Goal: Communication & Community: Answer question/provide support

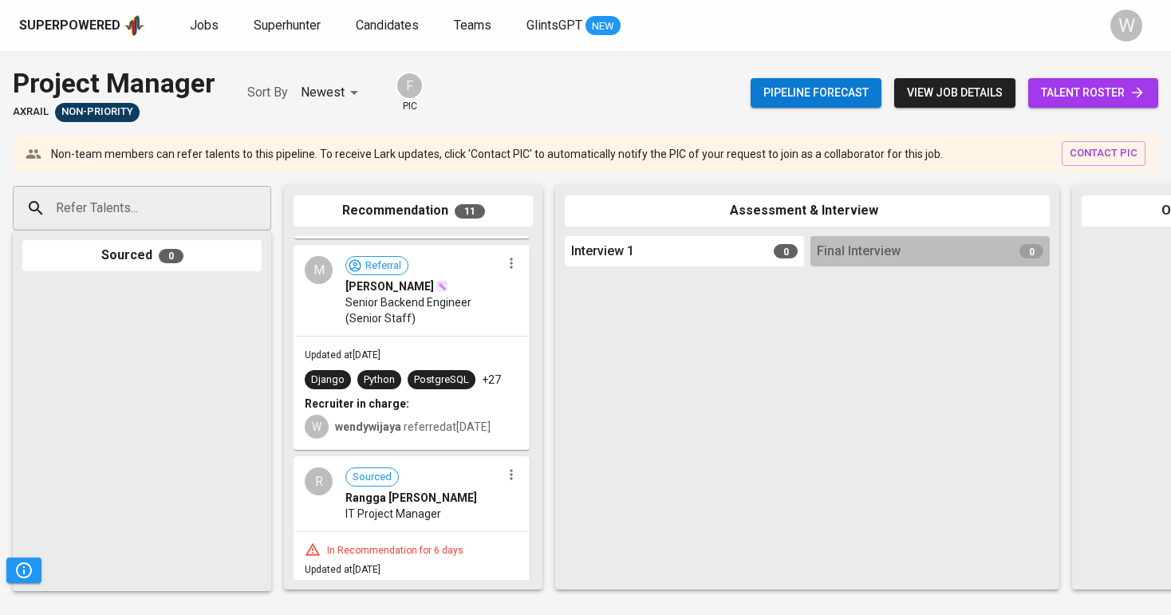
scroll to position [1228, 0]
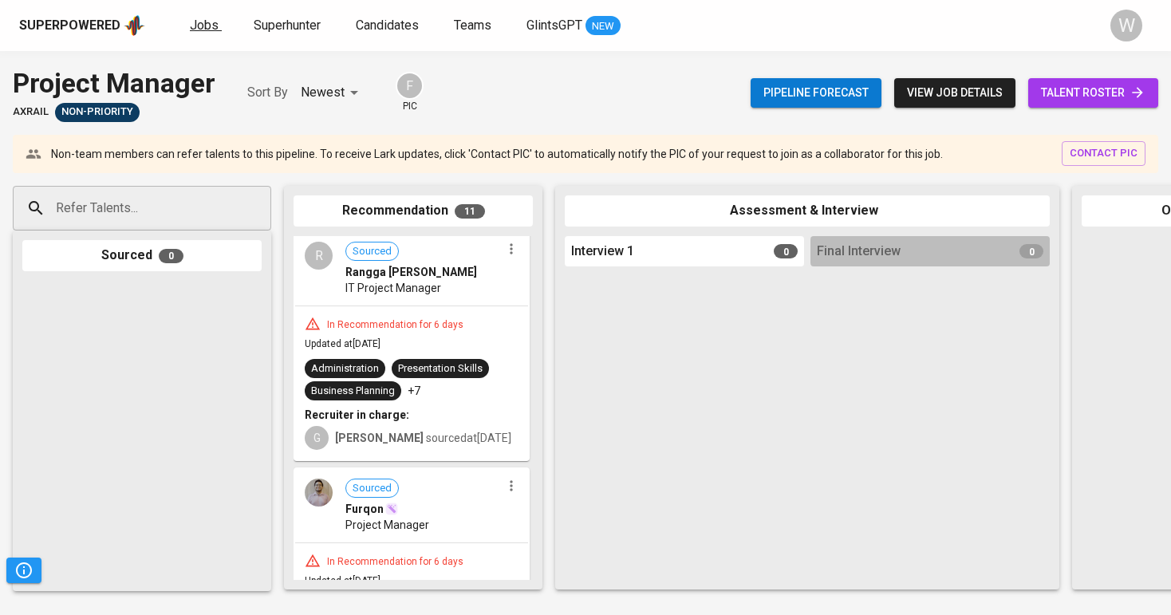
click at [190, 30] on span "Jobs" at bounding box center [204, 25] width 29 height 15
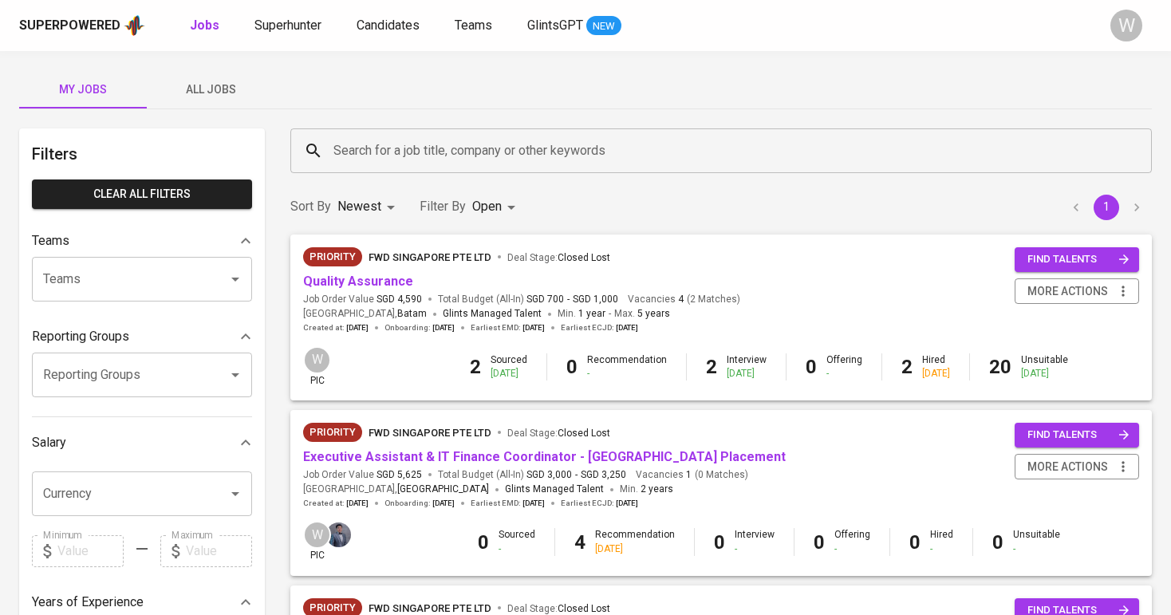
click at [207, 104] on button "All Jobs" at bounding box center [211, 89] width 128 height 38
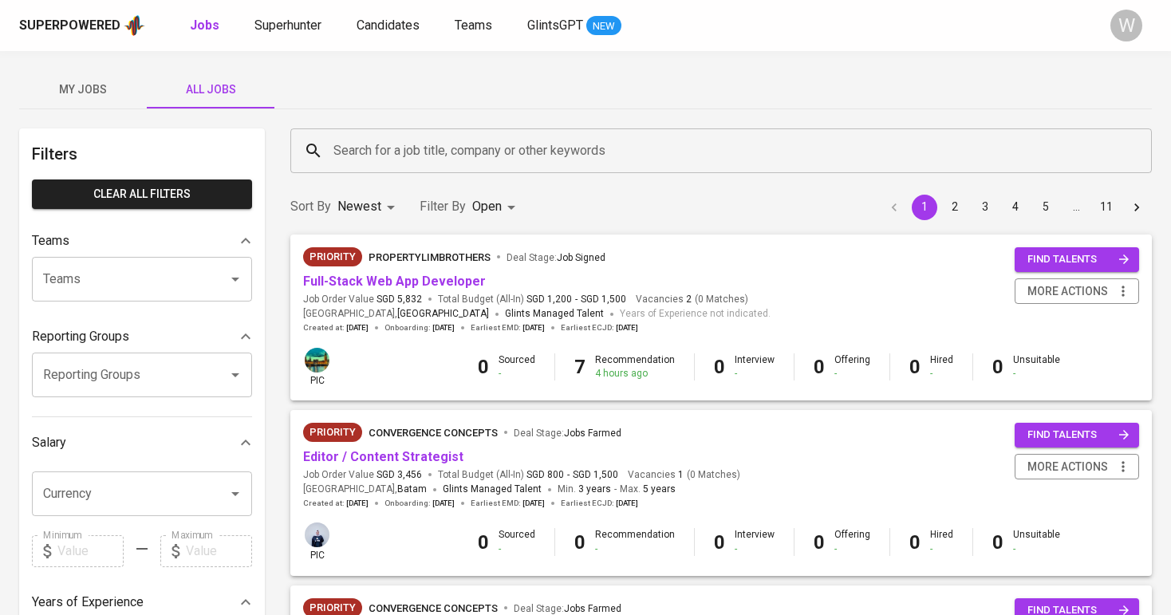
click at [352, 137] on input "Search for a job title, company or other keywords" at bounding box center [724, 151] width 791 height 30
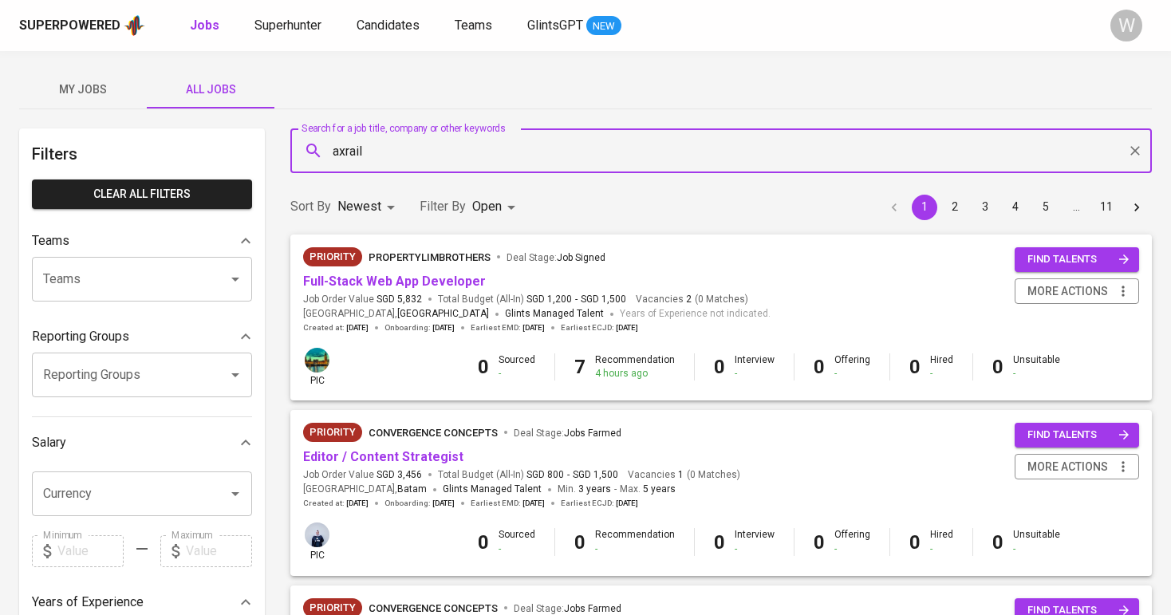
type input "axrail"
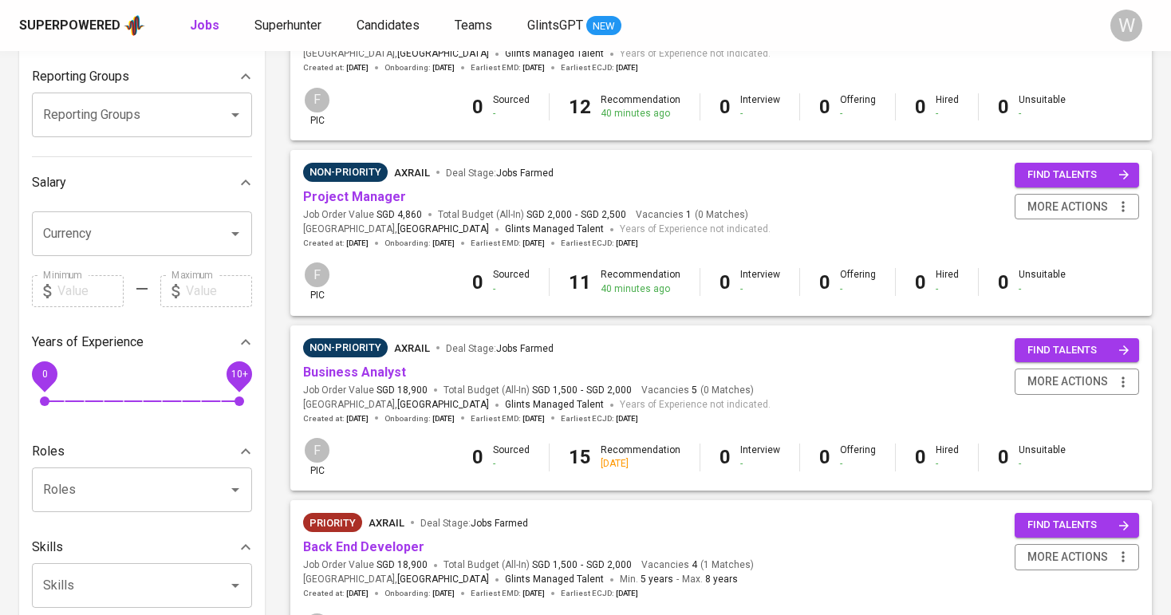
scroll to position [315, 0]
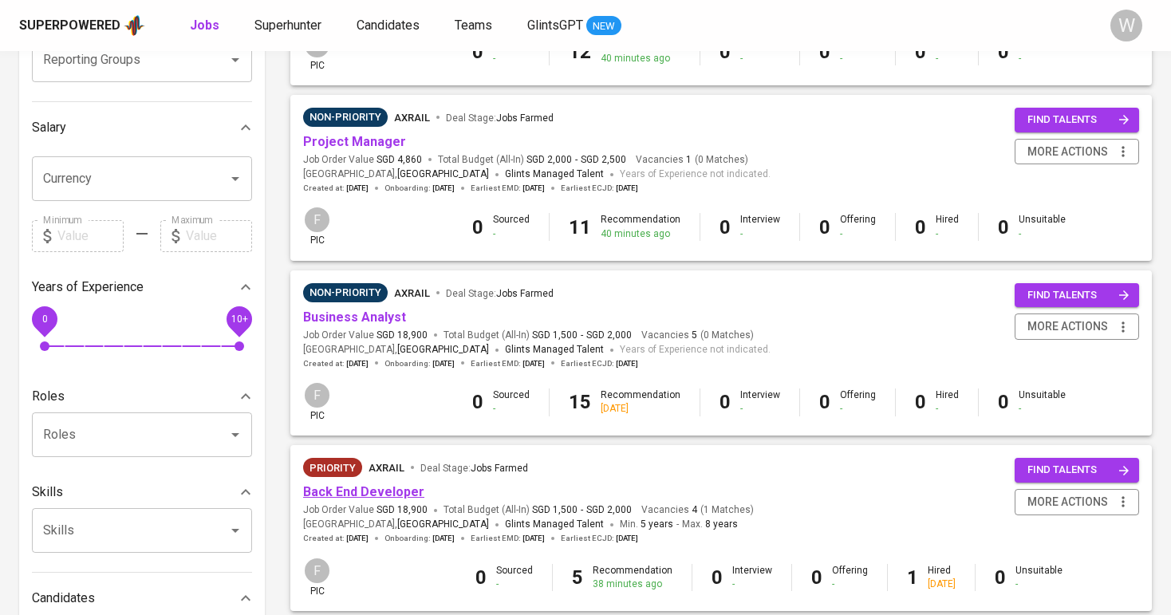
click at [362, 488] on link "Back End Developer" at bounding box center [363, 491] width 121 height 15
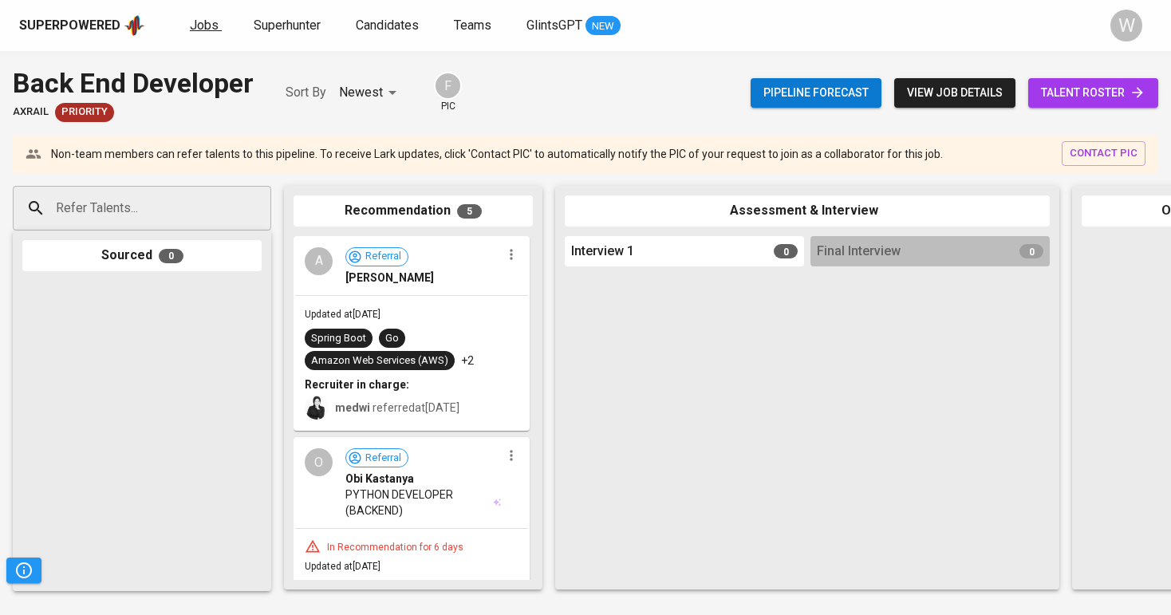
click at [200, 18] on span "Jobs" at bounding box center [204, 25] width 29 height 15
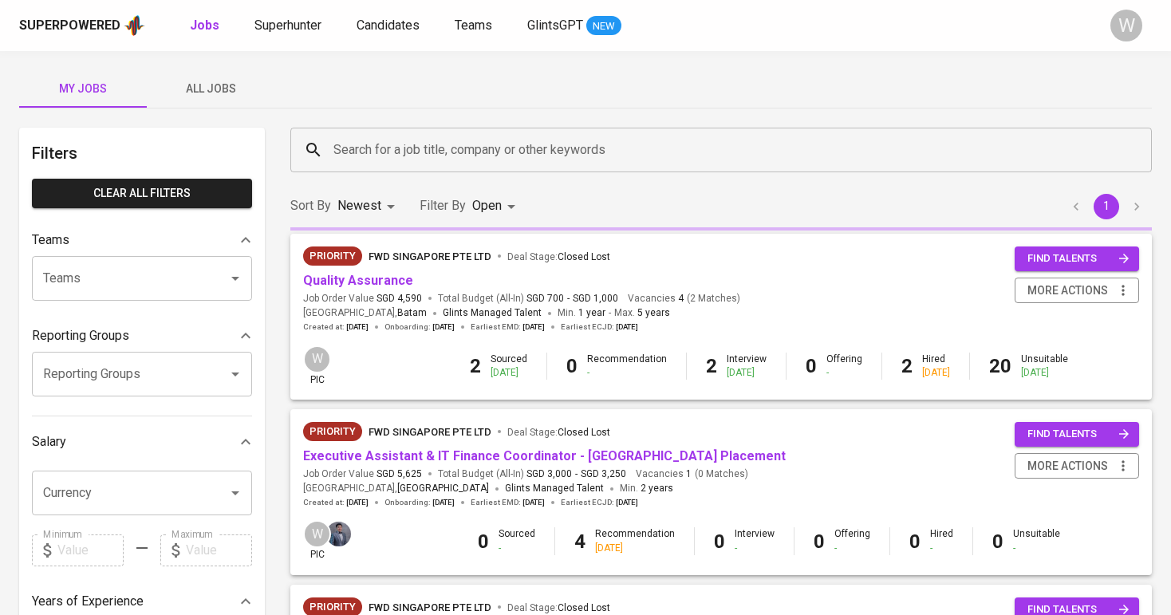
scroll to position [6, 0]
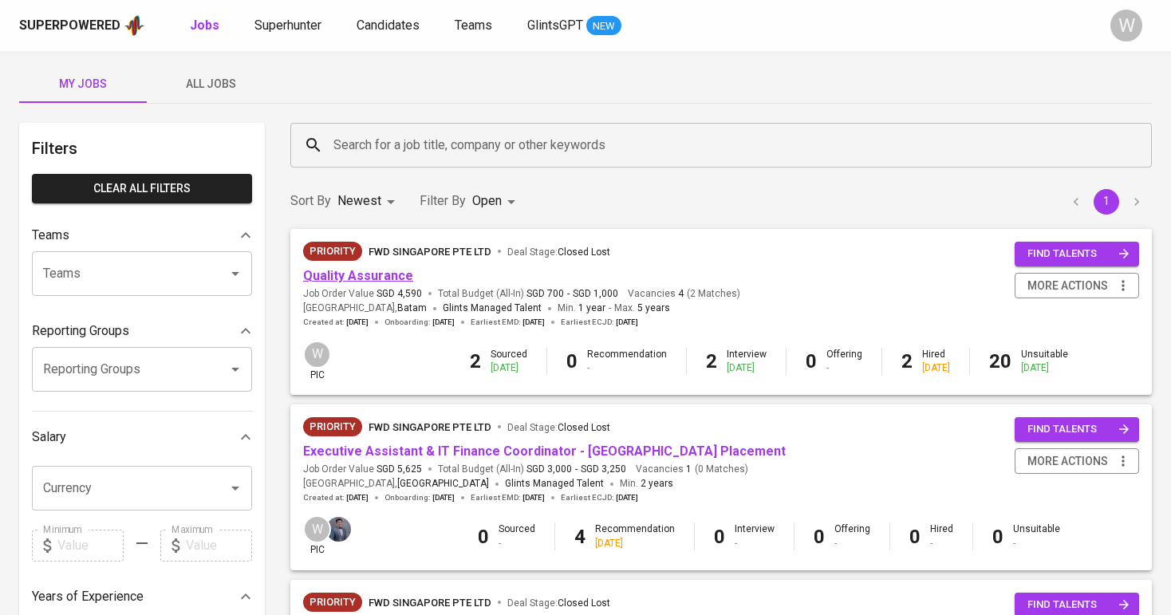
click at [357, 279] on link "Quality Assurance" at bounding box center [358, 275] width 110 height 15
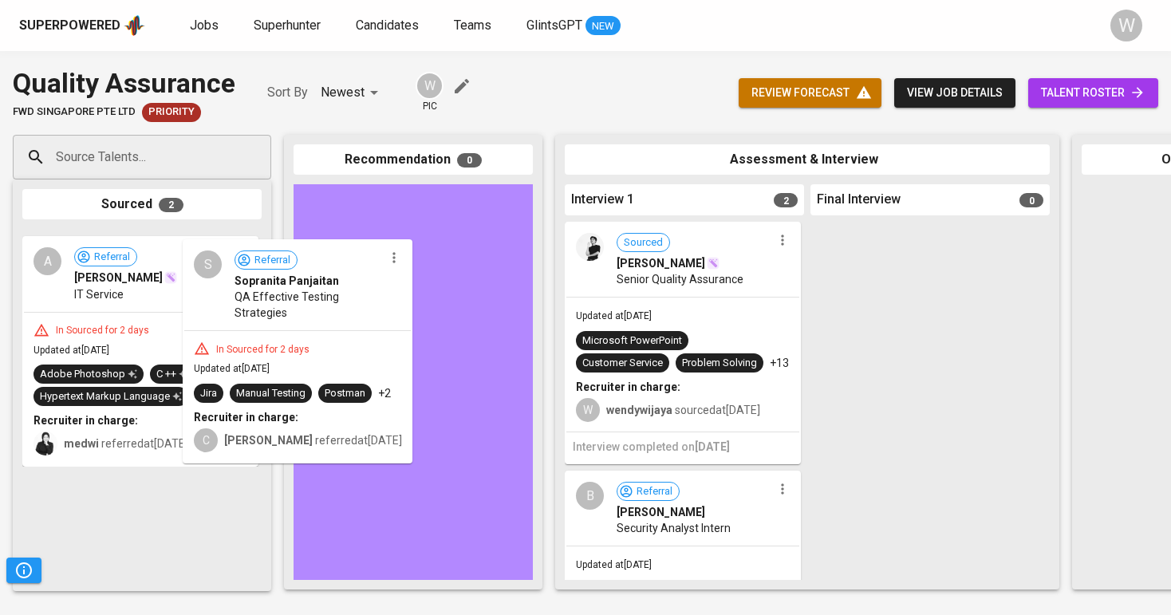
drag, startPoint x: 102, startPoint y: 283, endPoint x: 371, endPoint y: 285, distance: 268.8
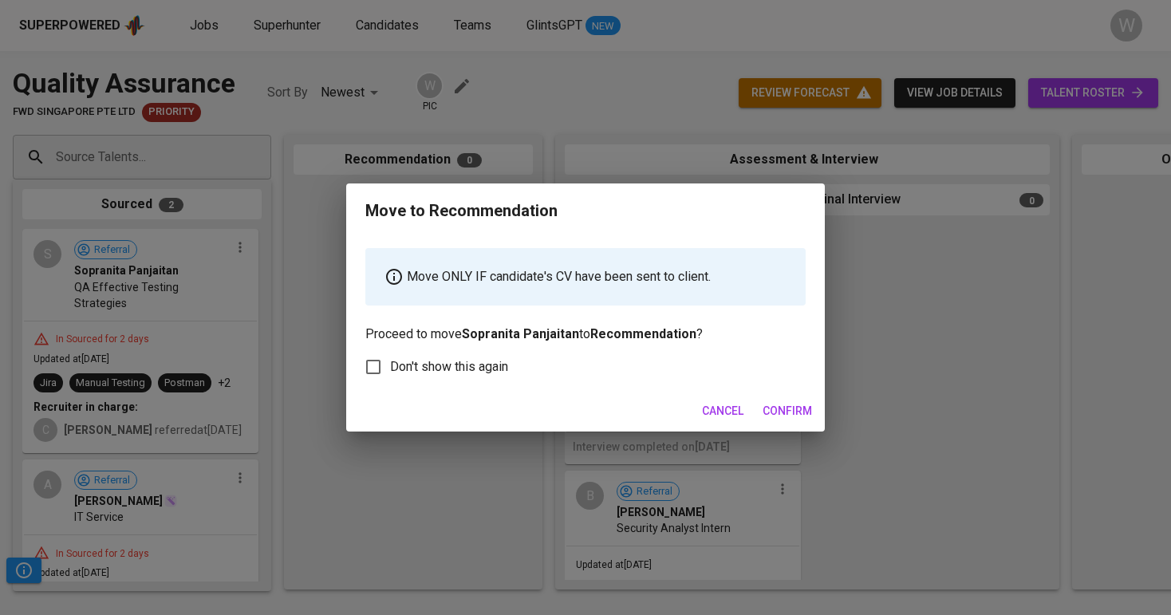
click at [799, 407] on span "Confirm" at bounding box center [786, 411] width 49 height 20
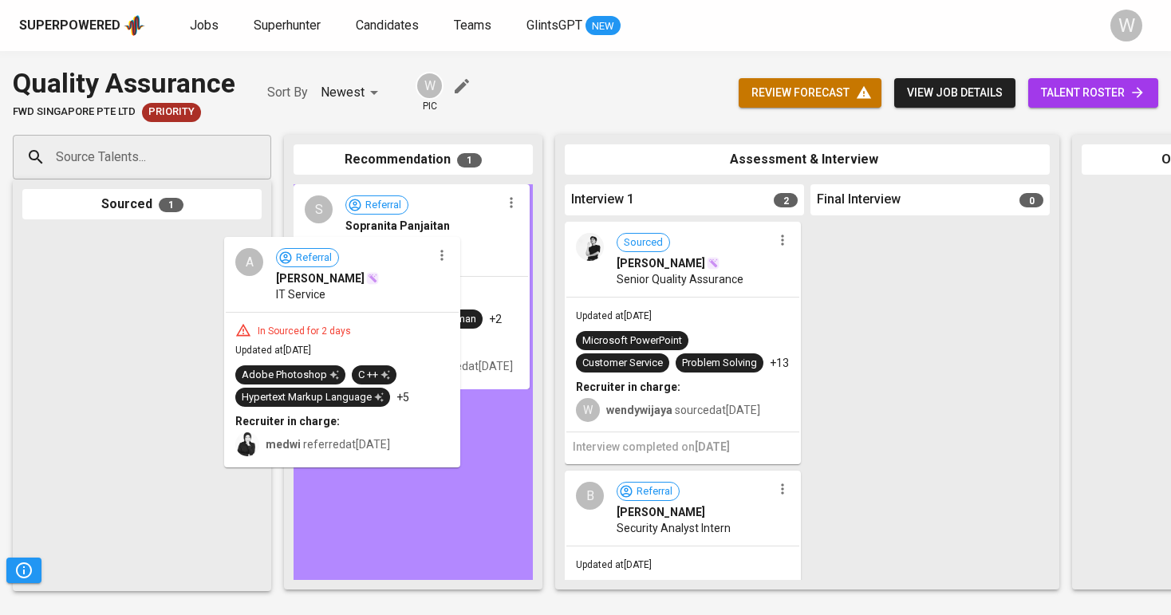
drag, startPoint x: 104, startPoint y: 319, endPoint x: 383, endPoint y: 312, distance: 278.4
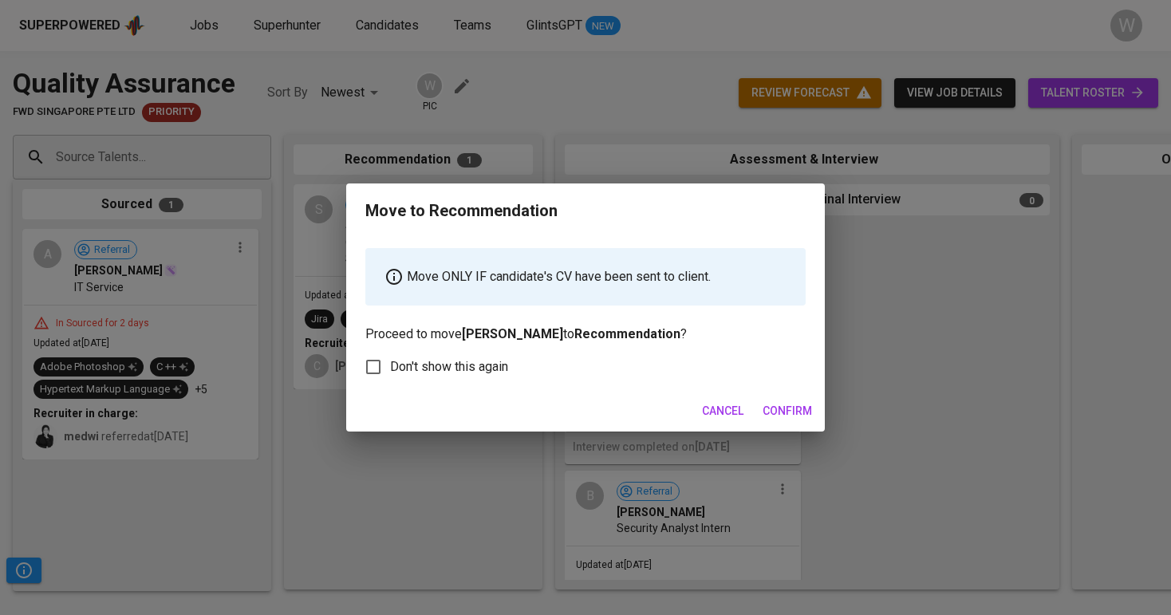
click at [811, 405] on span "Confirm" at bounding box center [786, 411] width 49 height 20
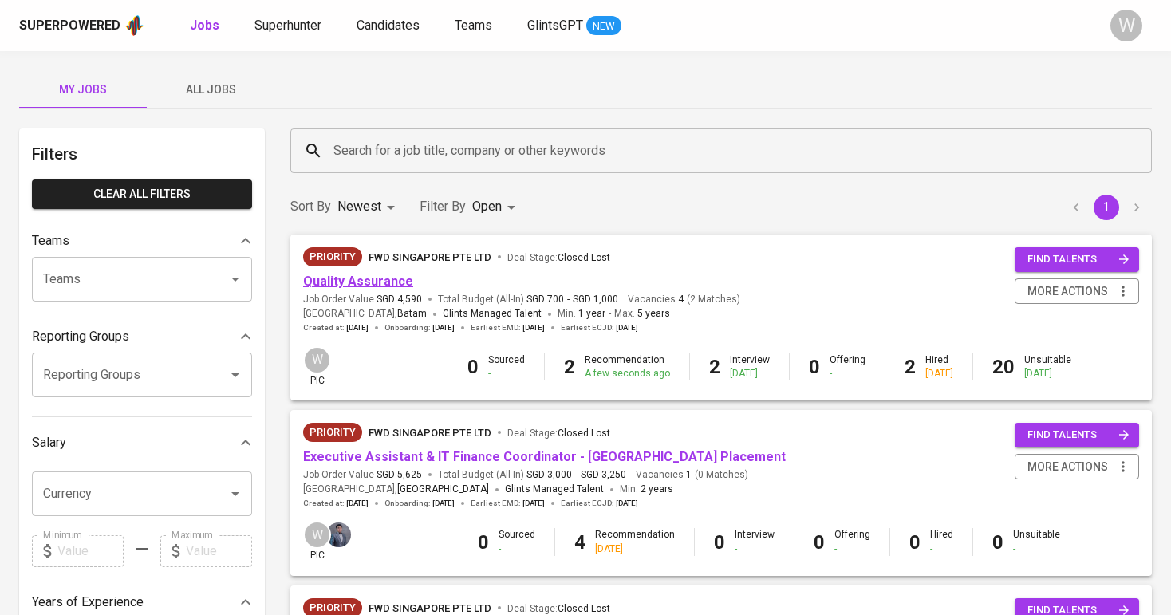
click at [345, 281] on link "Quality Assurance" at bounding box center [358, 281] width 110 height 15
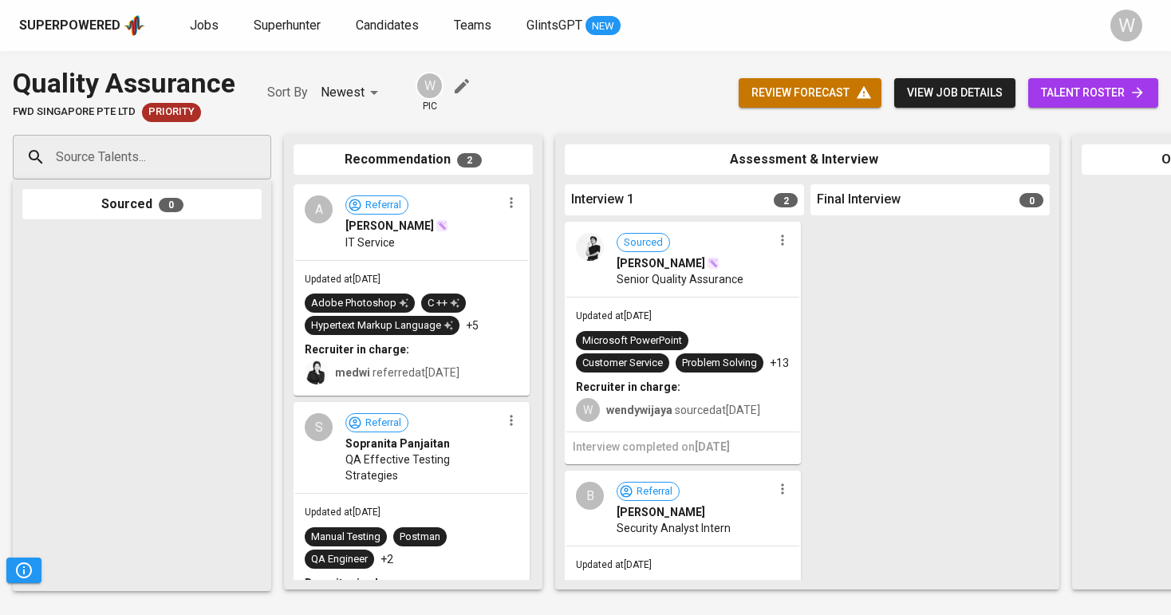
click at [281, 1] on div "Superpowered Jobs Superhunter Candidates Teams GlintsGPT NEW W" at bounding box center [585, 25] width 1171 height 51
click at [208, 21] on span "Jobs" at bounding box center [204, 25] width 29 height 15
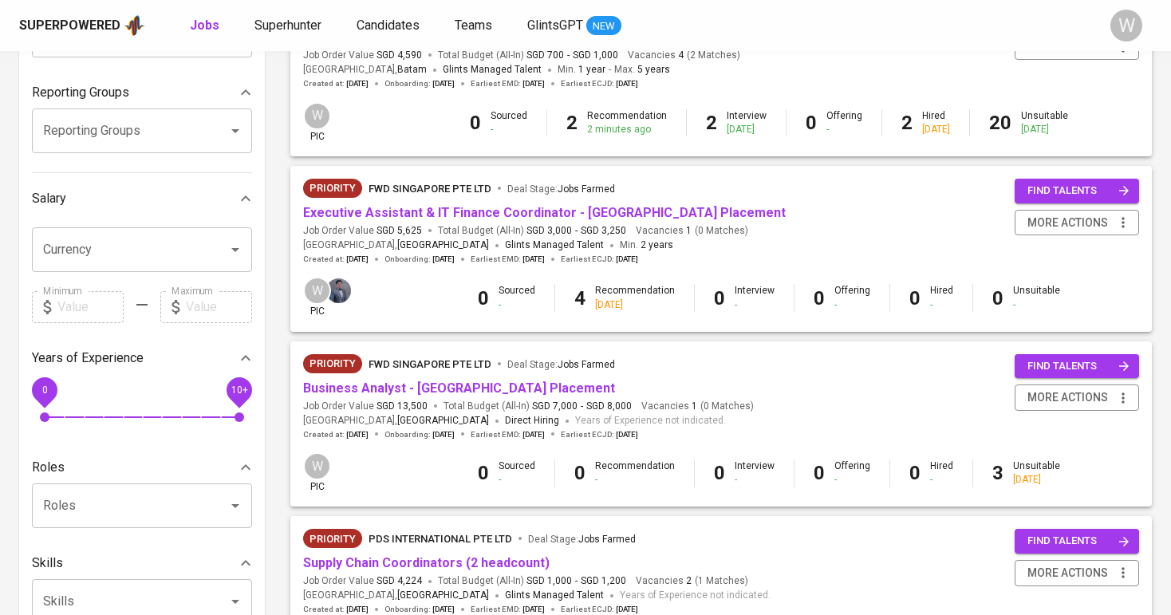
scroll to position [359, 0]
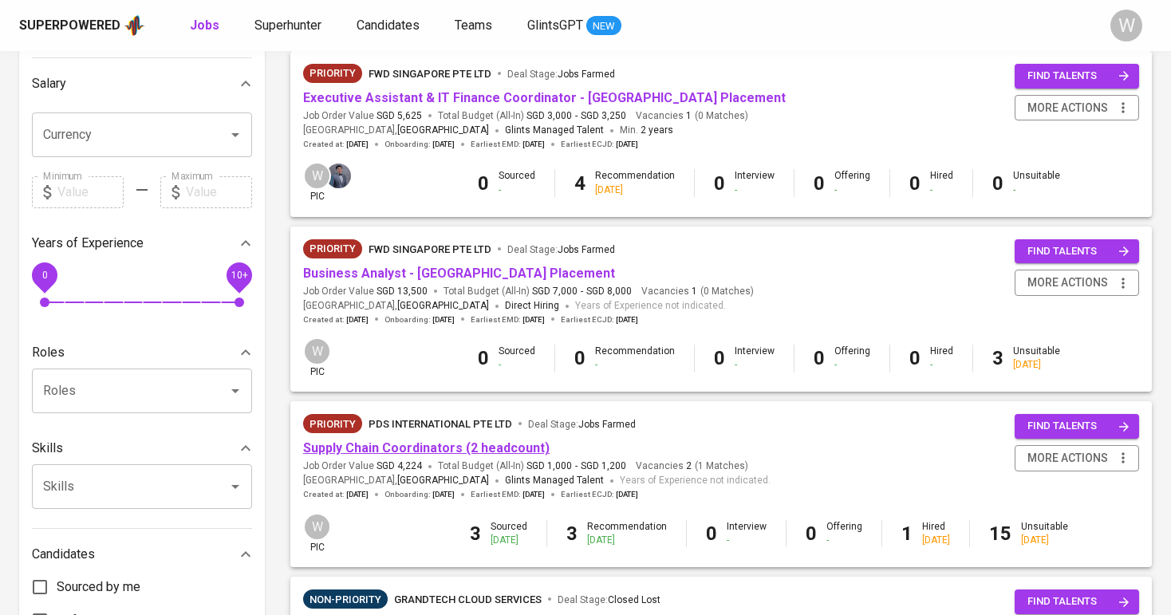
click at [390, 441] on link "Supply Chain Coordinators (2 headcount)" at bounding box center [426, 447] width 246 height 15
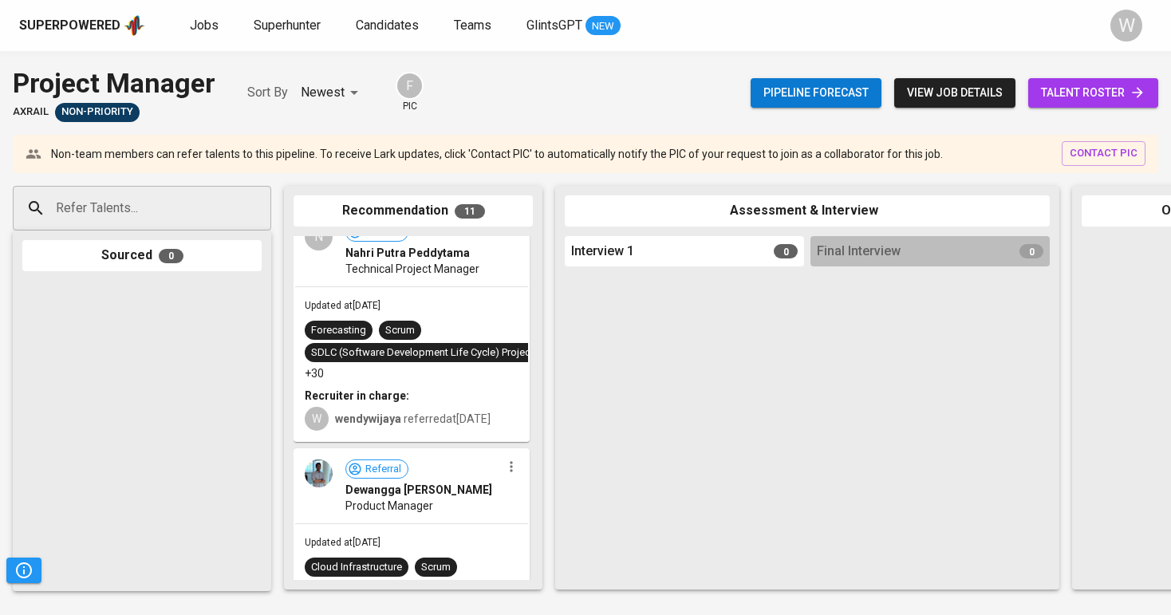
scroll to position [447, 0]
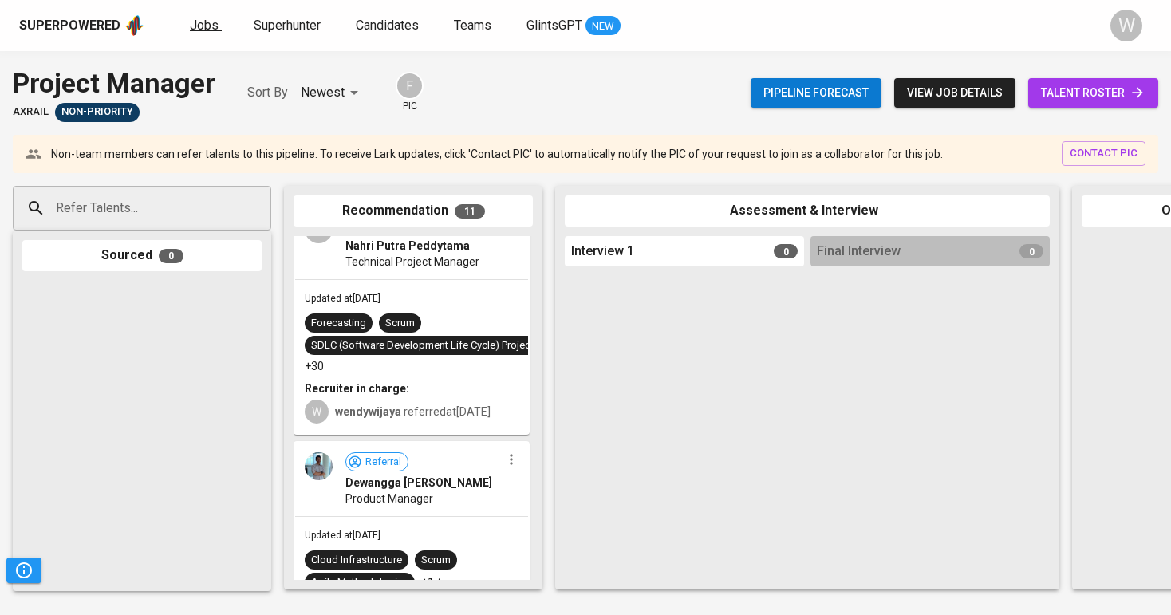
click at [196, 22] on span "Jobs" at bounding box center [204, 25] width 29 height 15
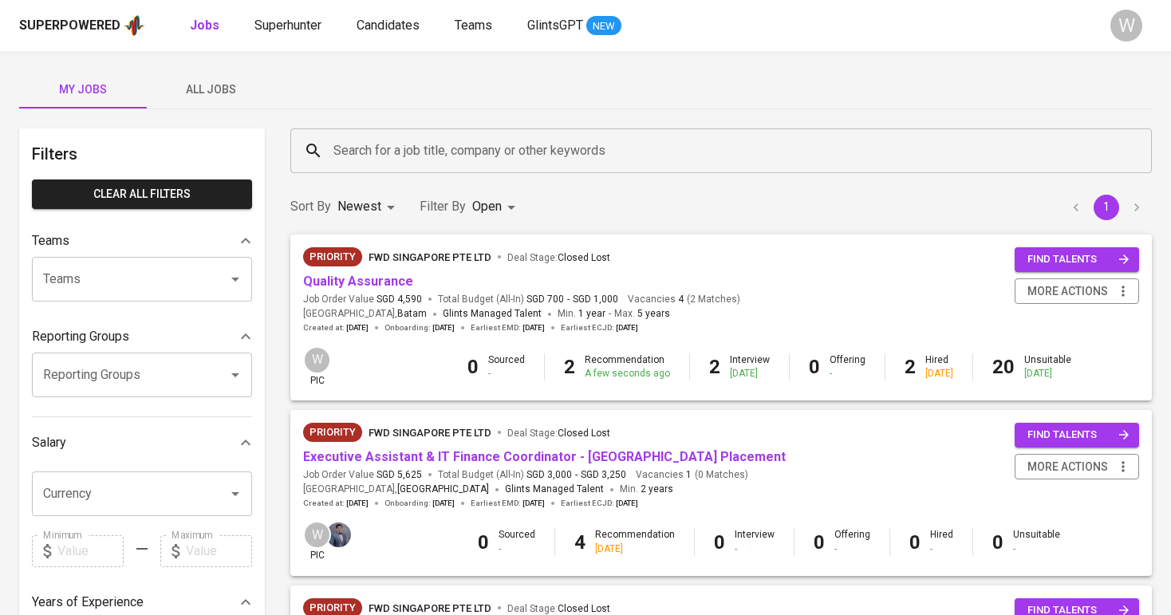
click at [179, 74] on button "All Jobs" at bounding box center [211, 89] width 128 height 38
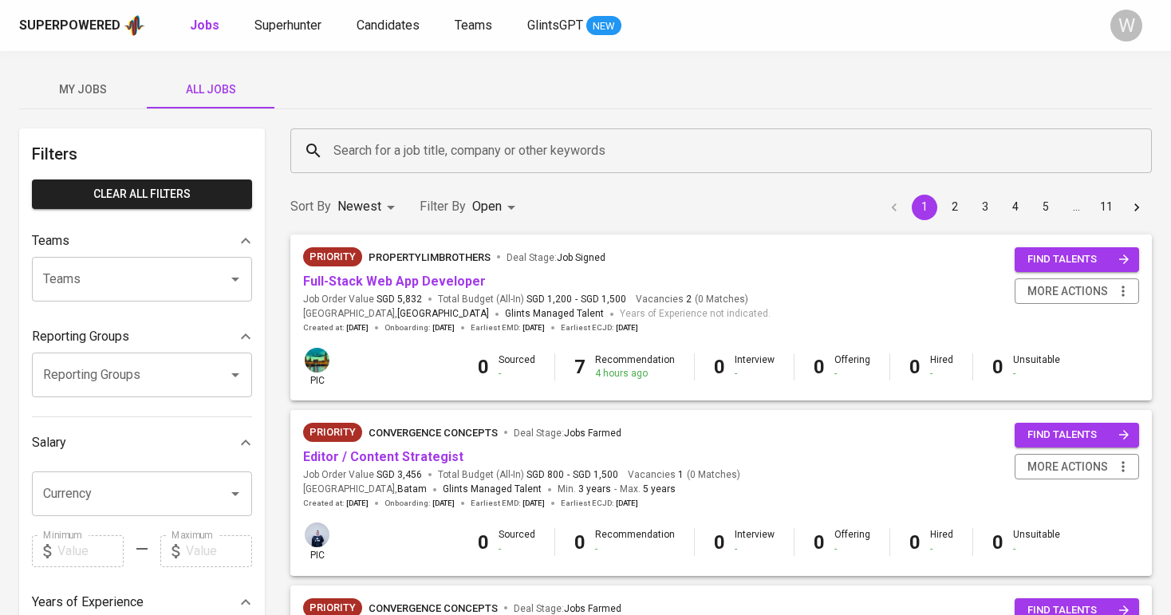
click at [333, 126] on div "Search for a job title, company or other keywords Search for a job title, compa…" at bounding box center [721, 151] width 880 height 64
click at [333, 130] on div "Search for a job title, company or other keywords" at bounding box center [720, 150] width 861 height 45
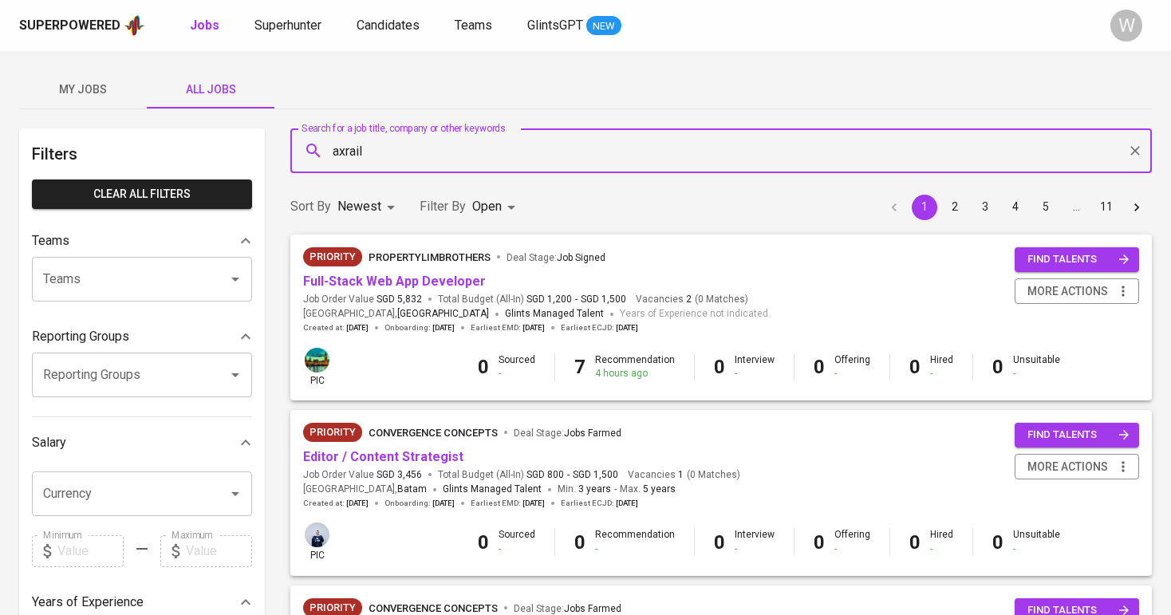
type input "axrail"
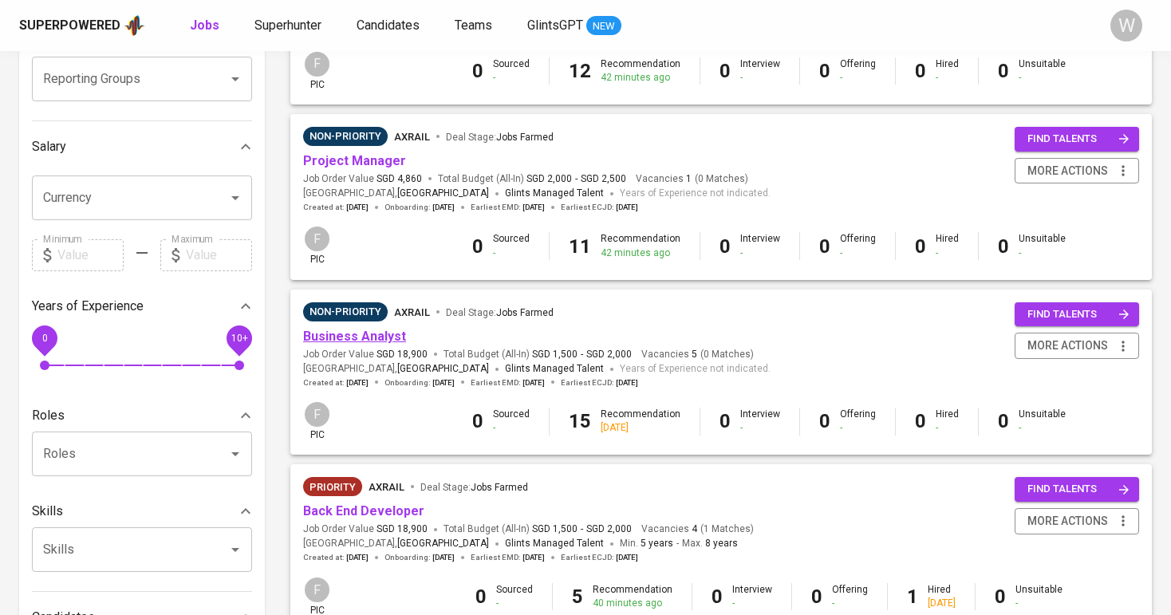
scroll to position [293, 0]
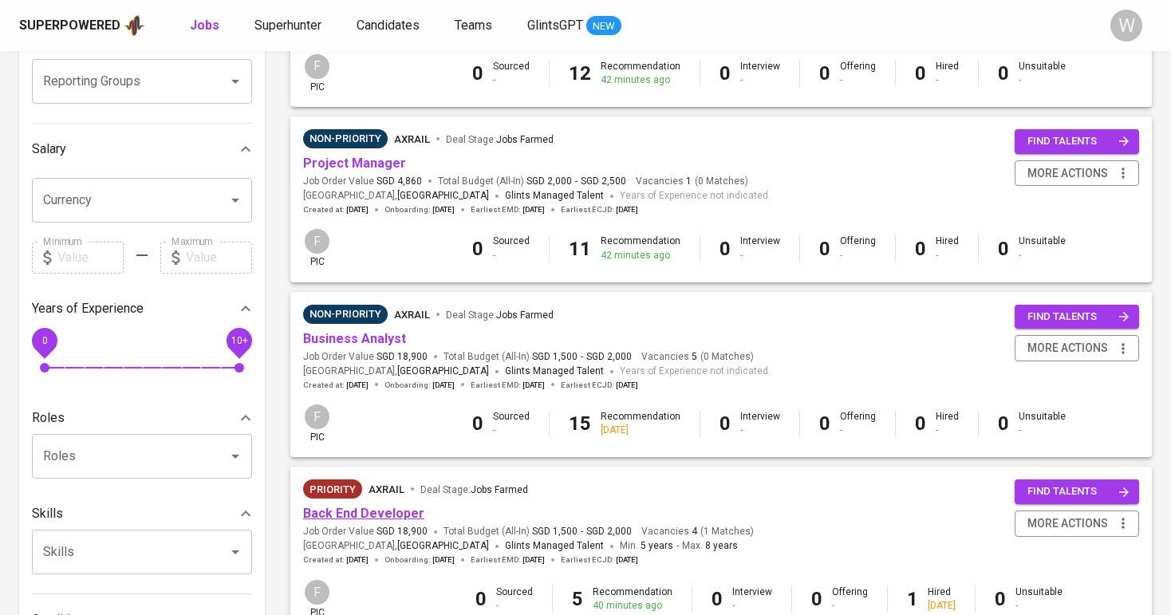
click at [352, 506] on link "Back End Developer" at bounding box center [363, 513] width 121 height 15
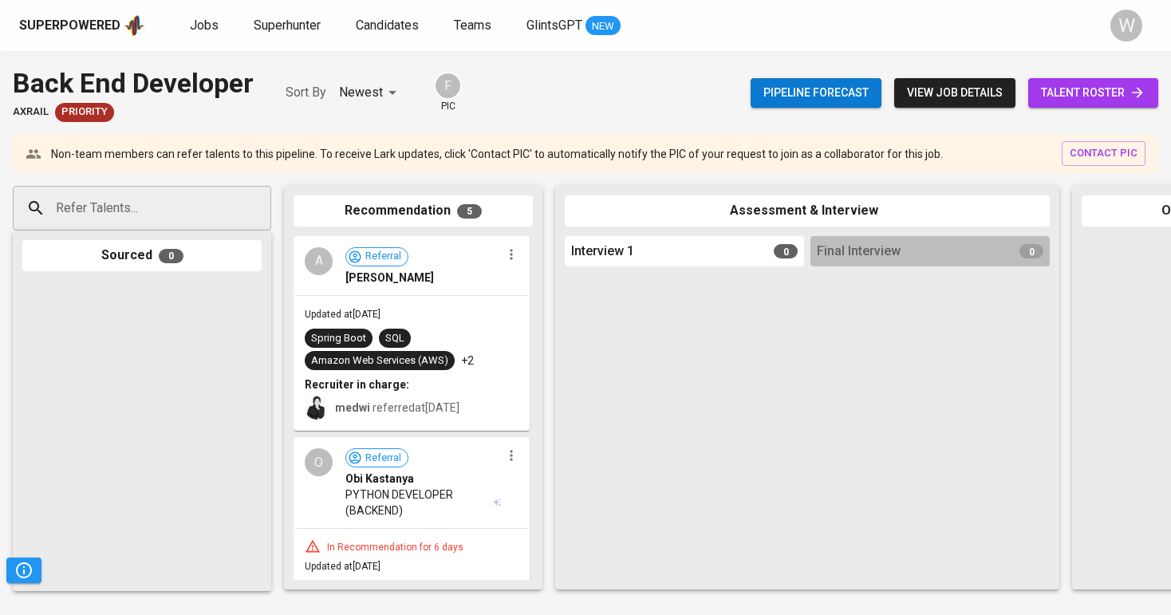
click at [208, 216] on input "Refer Talents..." at bounding box center [135, 208] width 167 height 30
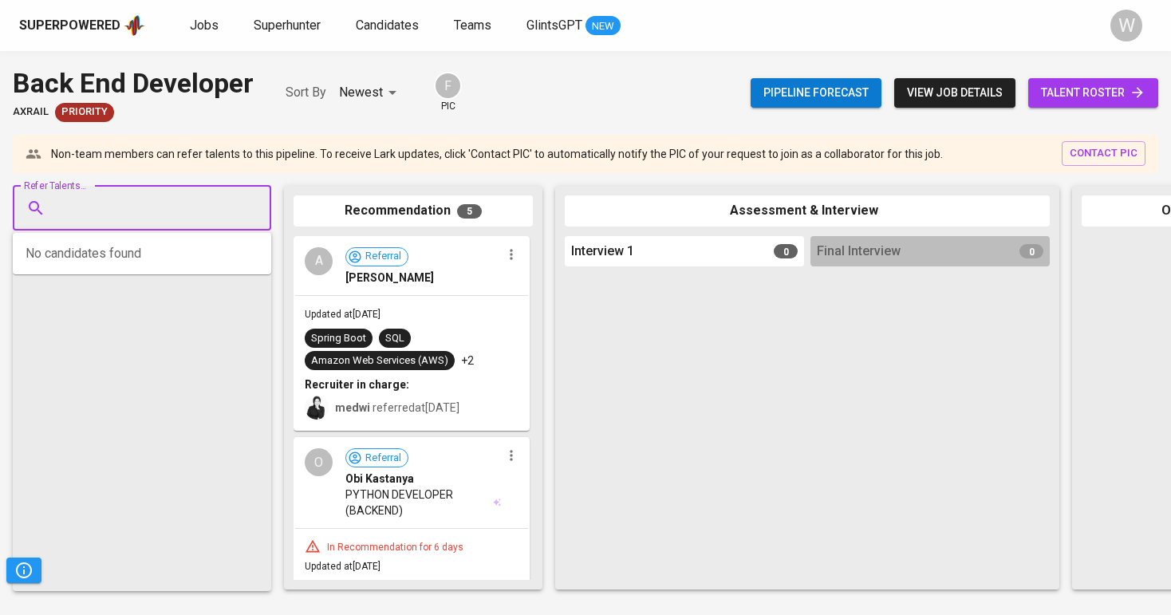
paste input "muhazrisofyan@gmail.com"
type input "muhazrisofyan@gmail.com"
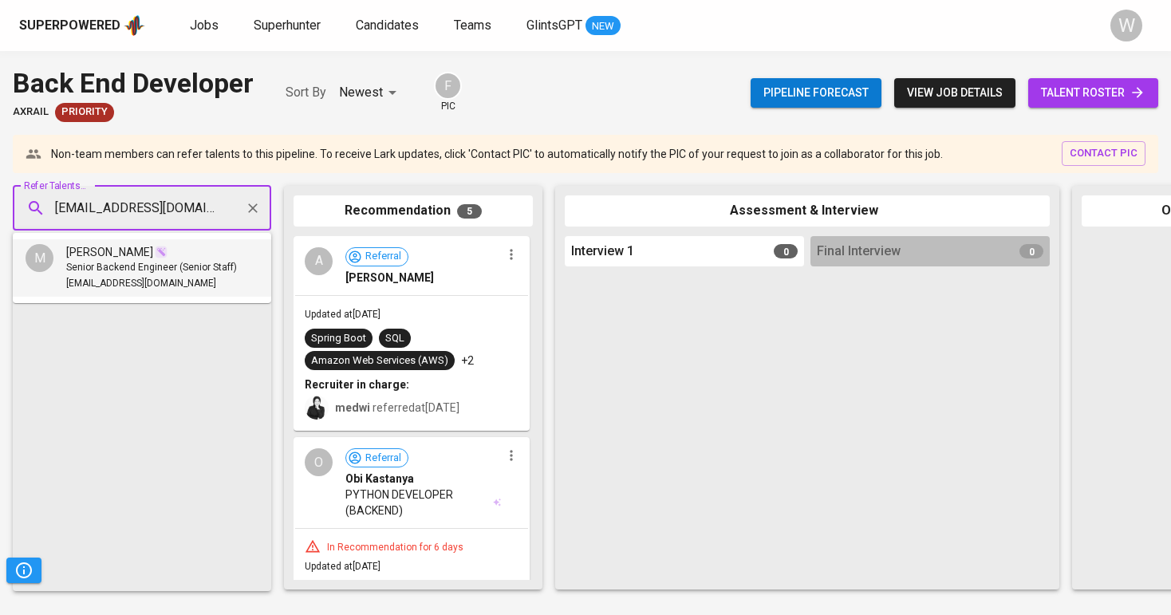
click at [171, 259] on div "[PERSON_NAME]" at bounding box center [151, 252] width 171 height 16
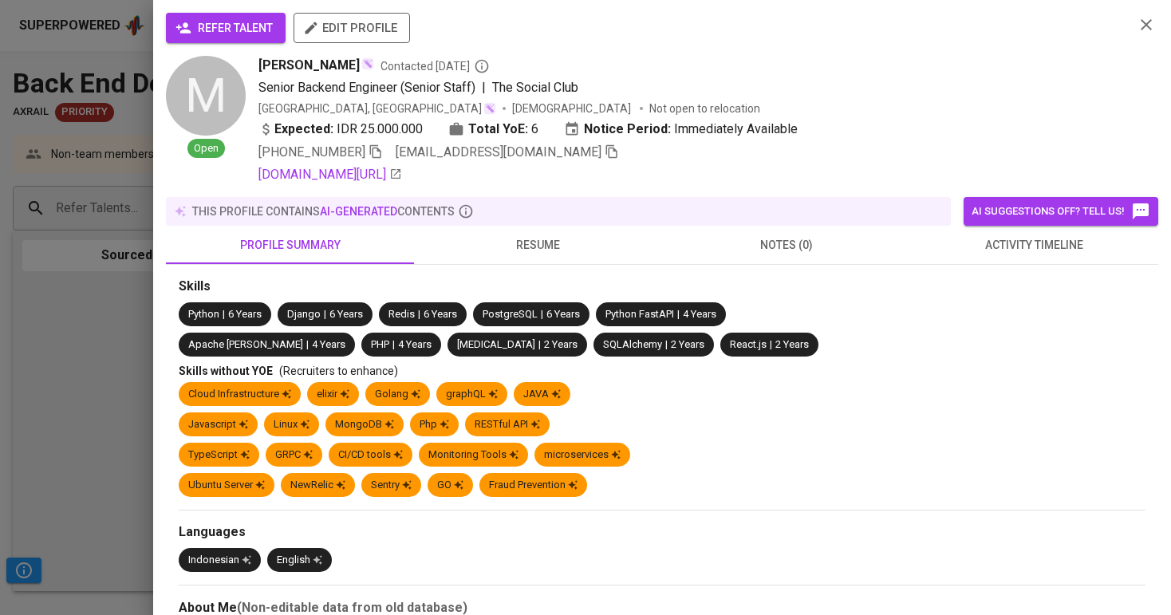
click at [249, 23] on span "refer talent" at bounding box center [226, 28] width 94 height 20
